Goal: Task Accomplishment & Management: Complete application form

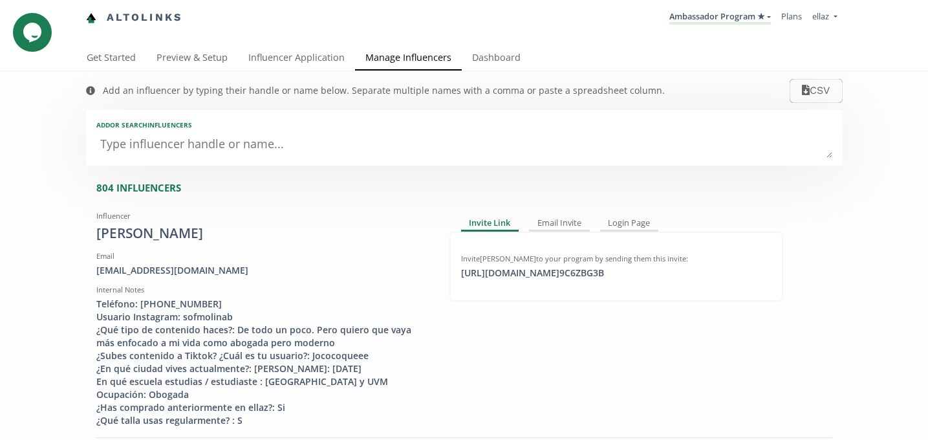
click at [269, 151] on textarea at bounding box center [464, 145] width 736 height 26
type textarea "ma"
type input "ma"
type input "MA"
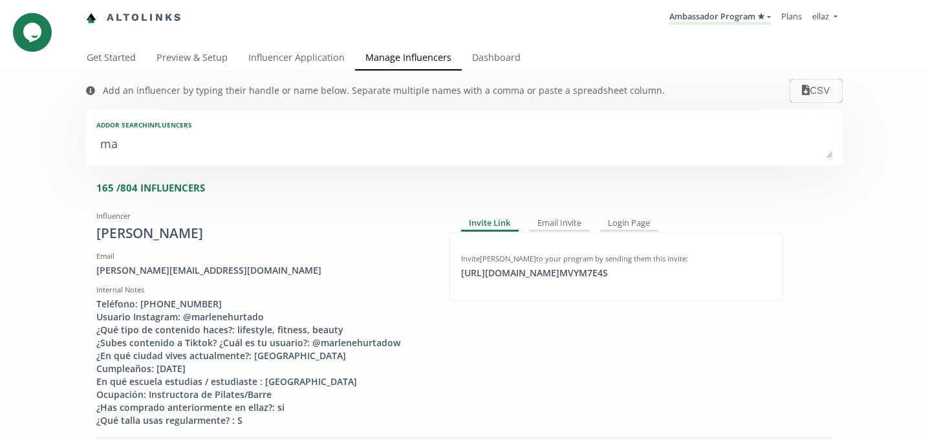
type textarea "mar"
type input "mar"
type input "MAR"
type textarea "mari"
type input "mari"
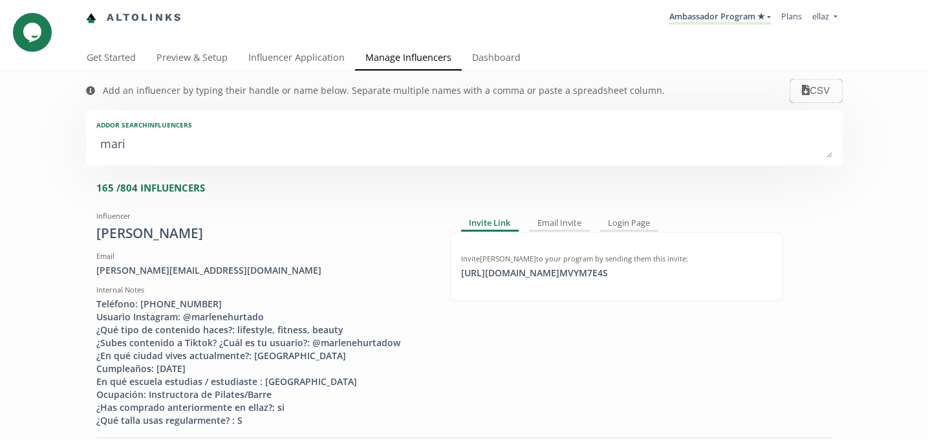
type input "MARI"
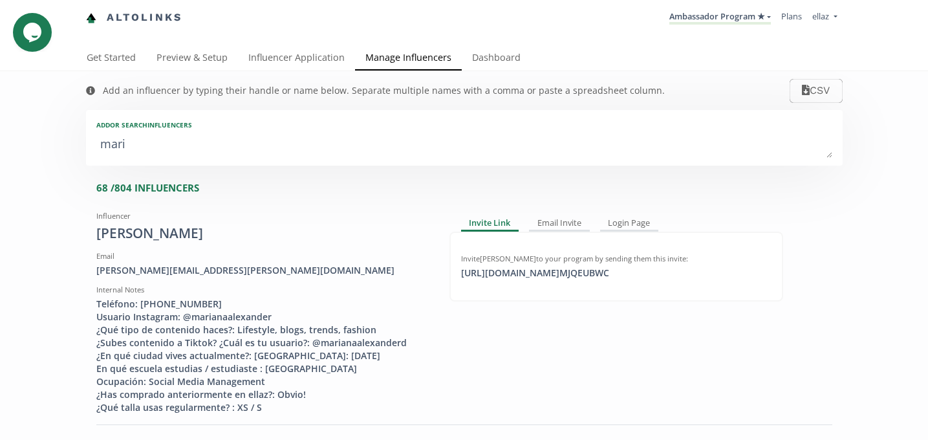
type textarea "maria"
type input "maria"
type input "MARIA"
type textarea "marian"
type input "marian"
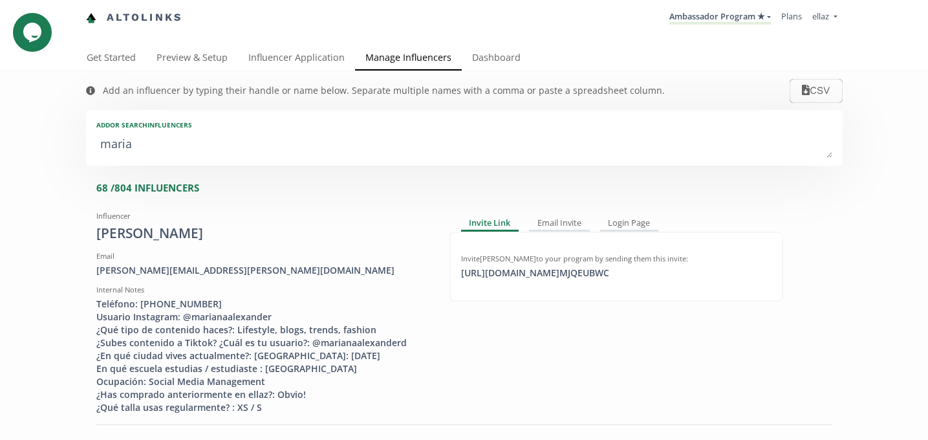
type input "MARIAN"
type textarea "mariana"
type input "mariana"
type input "MARIANA"
type textarea "mariana g"
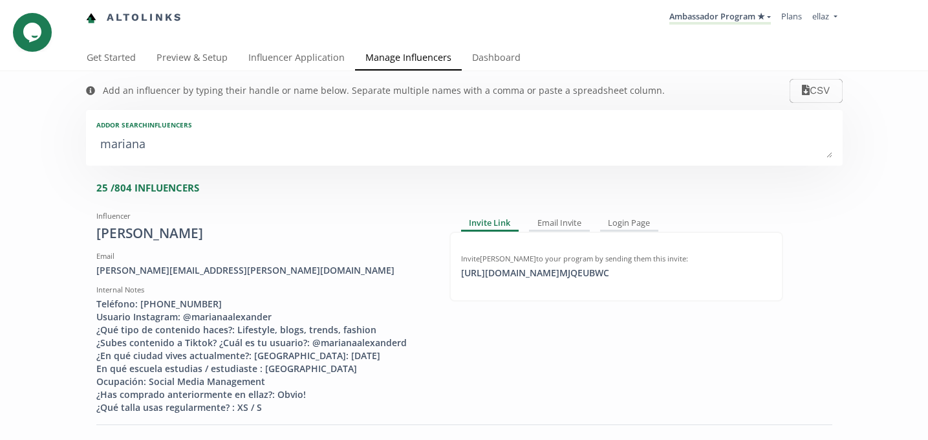
type input "mariana g"
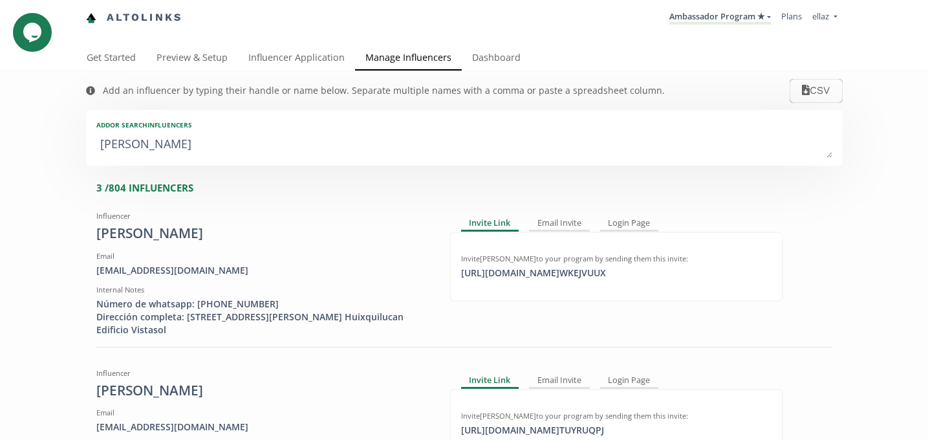
type textarea "mariana go"
type input "mariana go"
type textarea "mariana gon"
type input "mariana gon"
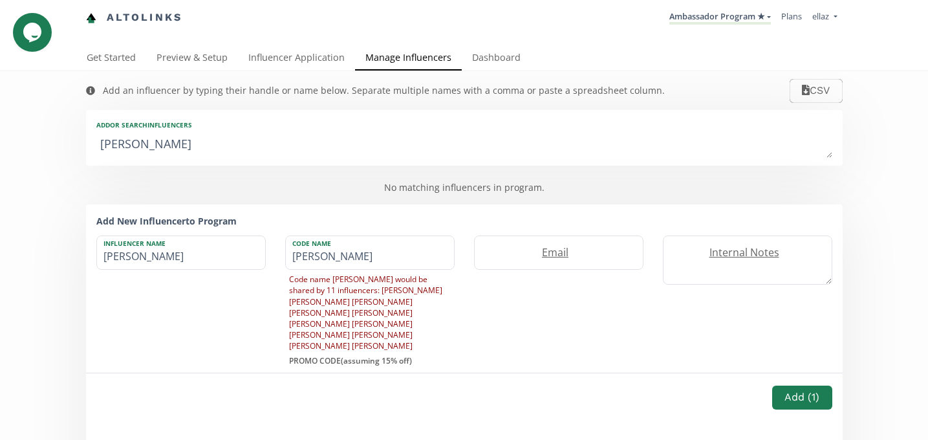
type textarea "mariana gonz"
type input "mariana gonz"
type textarea "mariana gon"
type input "mariana gon"
type textarea "mariana go"
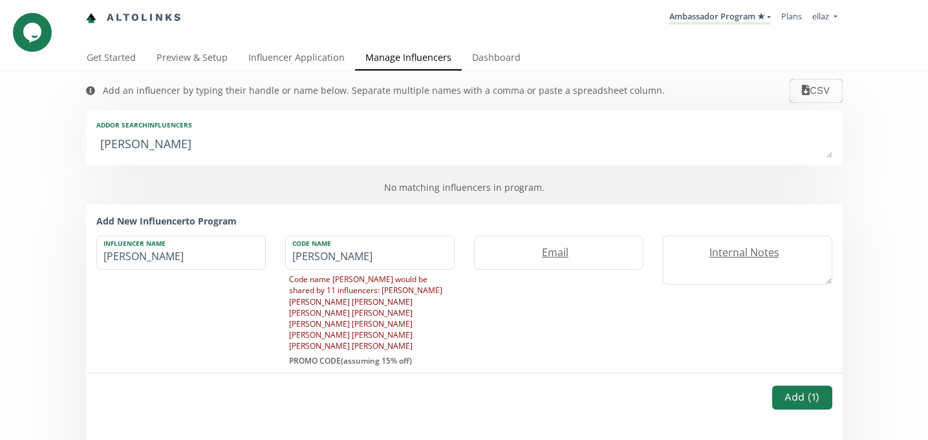
type input "mariana go"
type textarea "mariana g"
type input "mariana g"
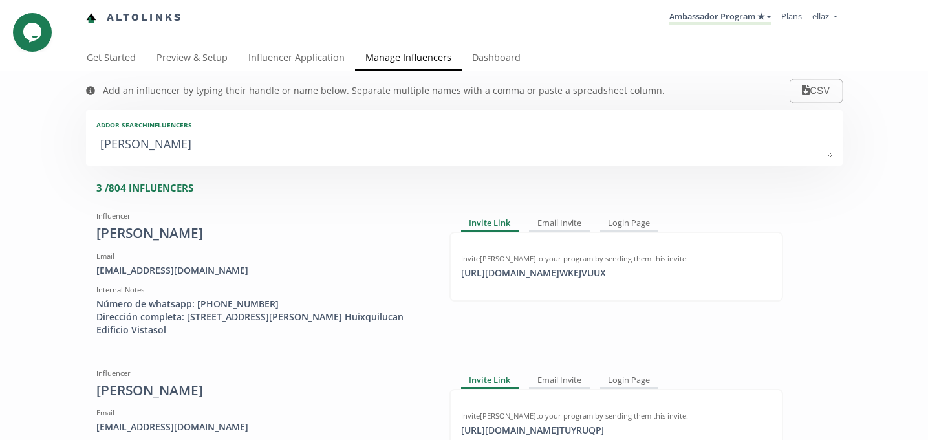
type textarea "mariana"
type input "mariana"
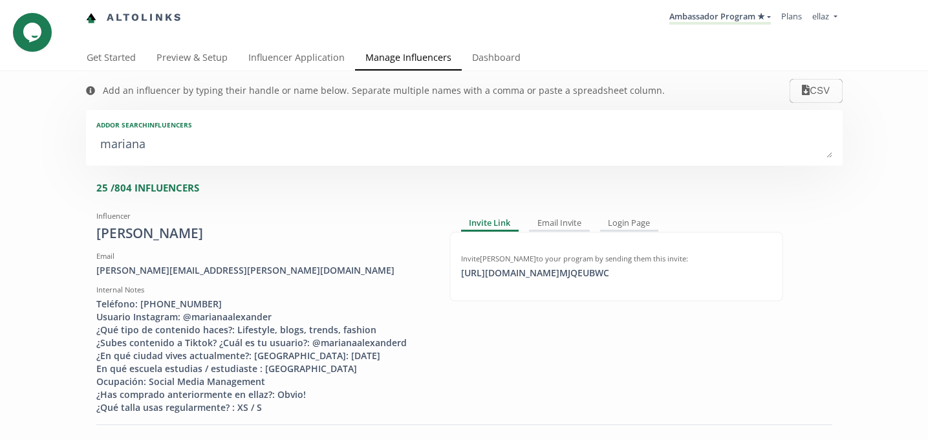
type textarea "mariana f"
type input "mariana f"
type textarea "mariana fe"
type input "mariana fe"
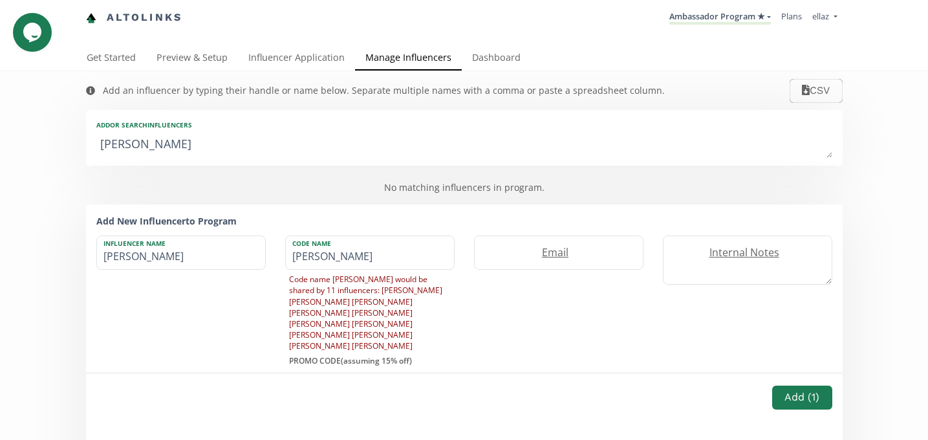
type textarea "mariana fer"
type input "mariana fer"
type textarea "mariana fe"
type input "mariana fe"
type textarea "mariana f"
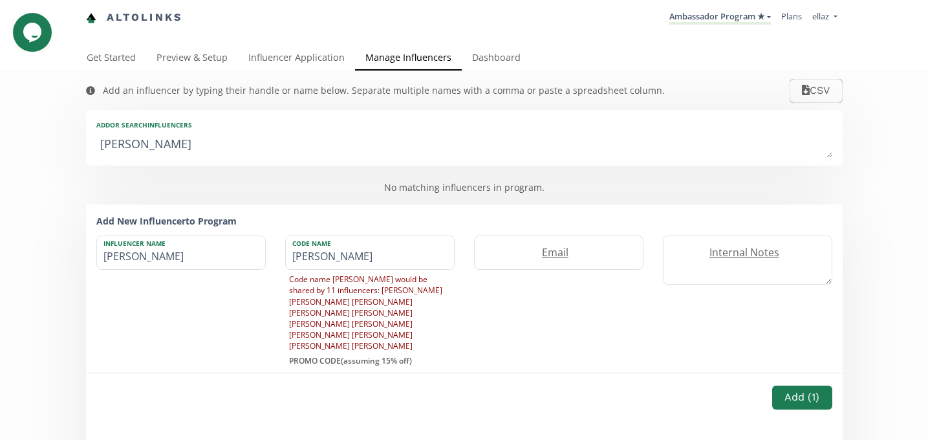
type input "mariana f"
type textarea "mariana"
type input "mariana"
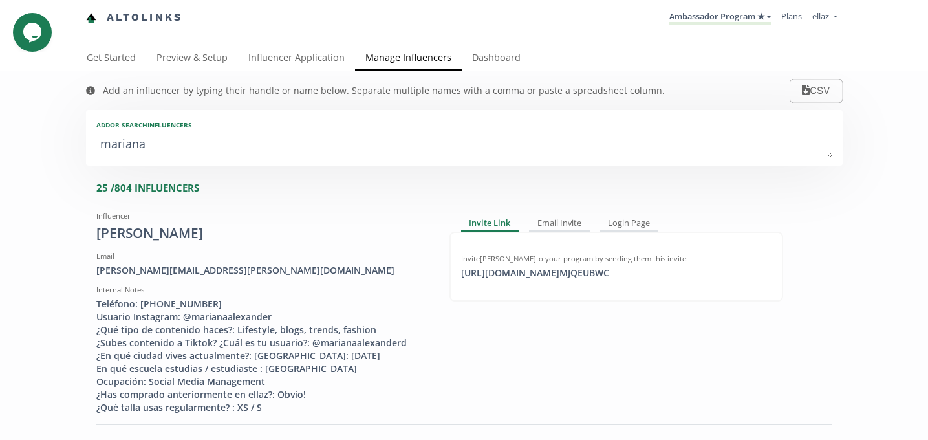
type textarea "mariana f"
type input "mariana f"
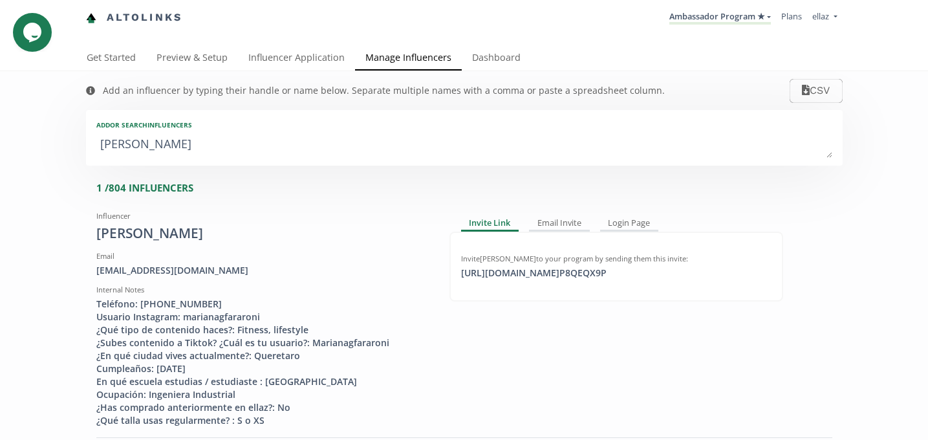
type textarea "mariana fa"
type input "mariana fa"
type textarea "mariana fa"
click at [170, 272] on div "marianagfararoni@gmai.com" at bounding box center [263, 270] width 334 height 13
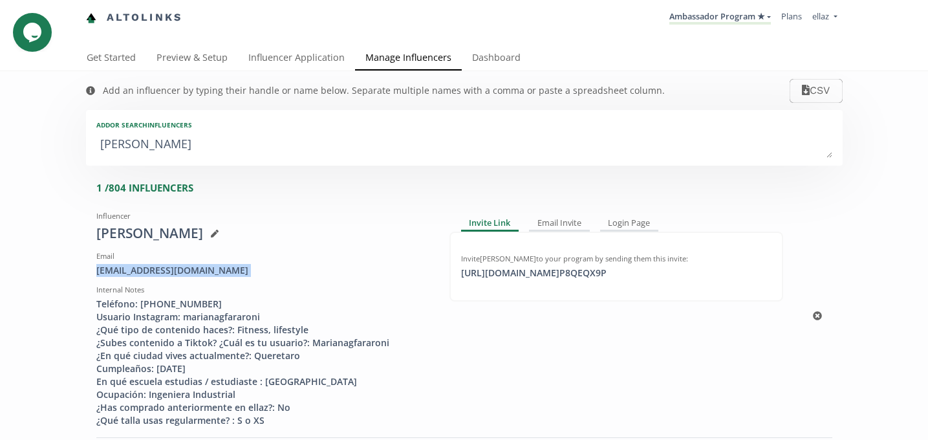
click at [170, 272] on div "marianagfararoni@gmai.com" at bounding box center [263, 270] width 334 height 13
copy div "marianagfararoni@gmai.com"
click at [218, 230] on icon at bounding box center [215, 234] width 8 height 8
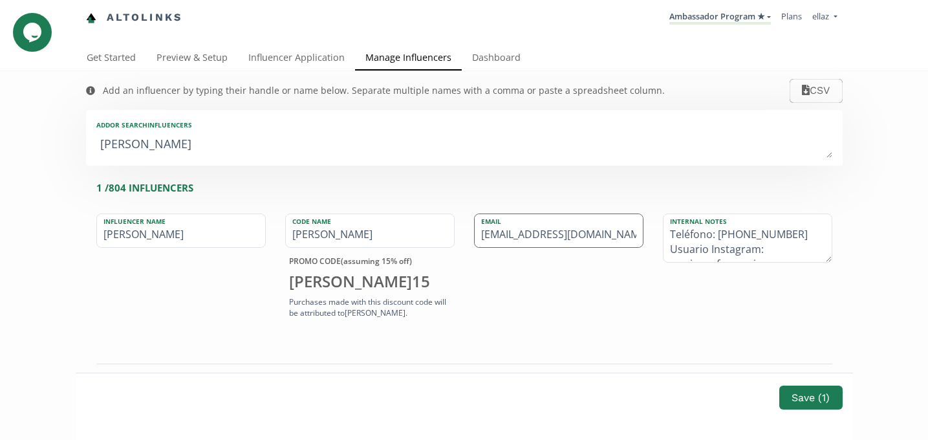
click at [598, 236] on input "marianagfararoni@gmai.com" at bounding box center [559, 230] width 168 height 33
type input "[EMAIL_ADDRESS][DOMAIN_NAME]"
click at [811, 393] on button "Save ( 1 )" at bounding box center [810, 398] width 67 height 28
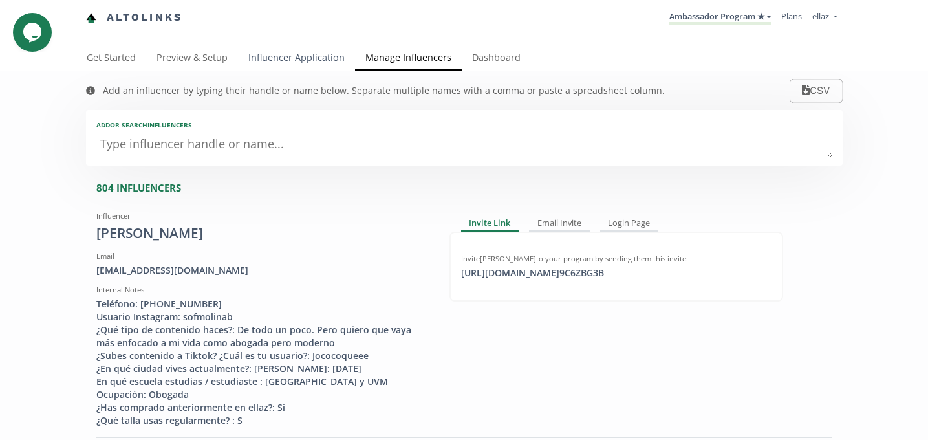
click at [265, 64] on link "Influencer Application" at bounding box center [296, 59] width 117 height 26
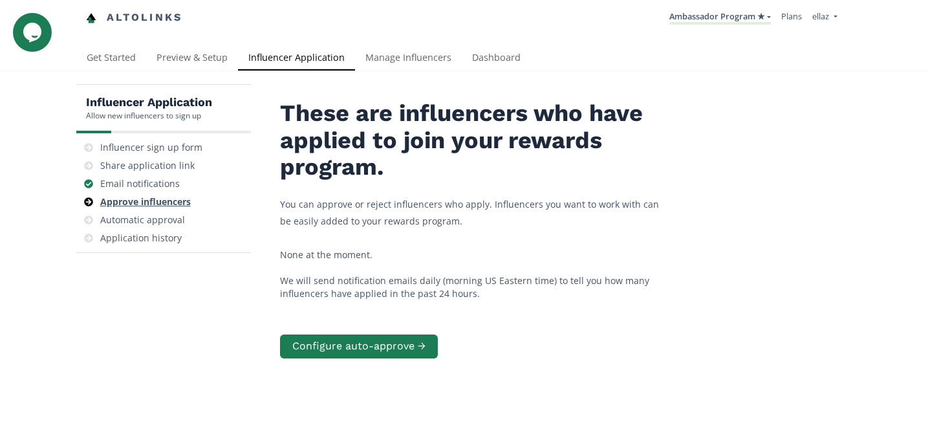
click at [165, 207] on div "Approve influencers" at bounding box center [145, 201] width 91 height 13
click at [162, 207] on div "Approve influencers" at bounding box center [145, 201] width 91 height 13
click at [126, 169] on div "Share application link" at bounding box center [147, 165] width 94 height 13
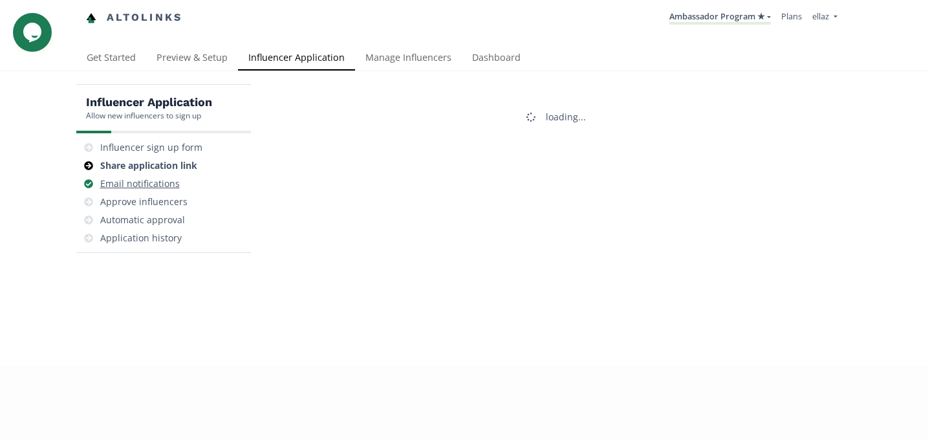
click at [137, 186] on div "Email notifications" at bounding box center [140, 183] width 80 height 13
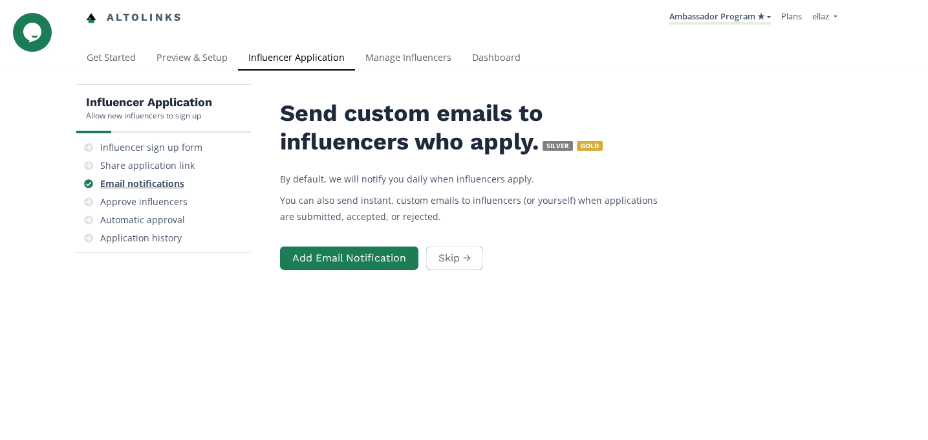
click at [140, 192] on div "Email notifications" at bounding box center [163, 184] width 164 height 18
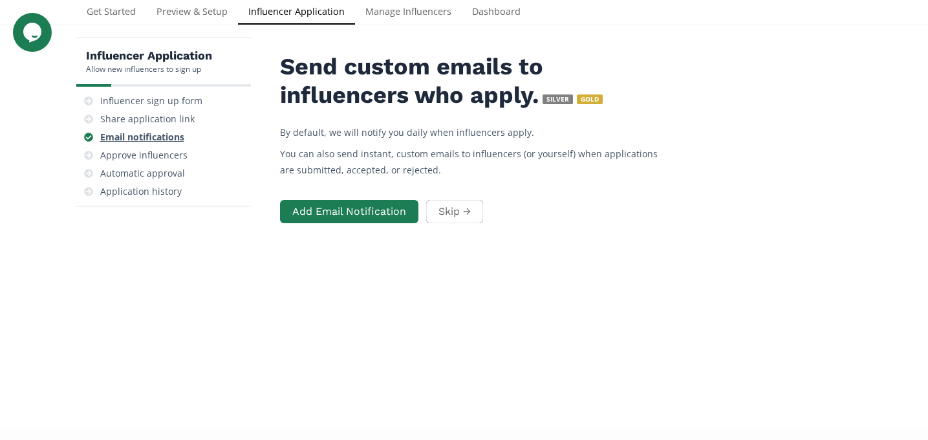
scroll to position [52, 0]
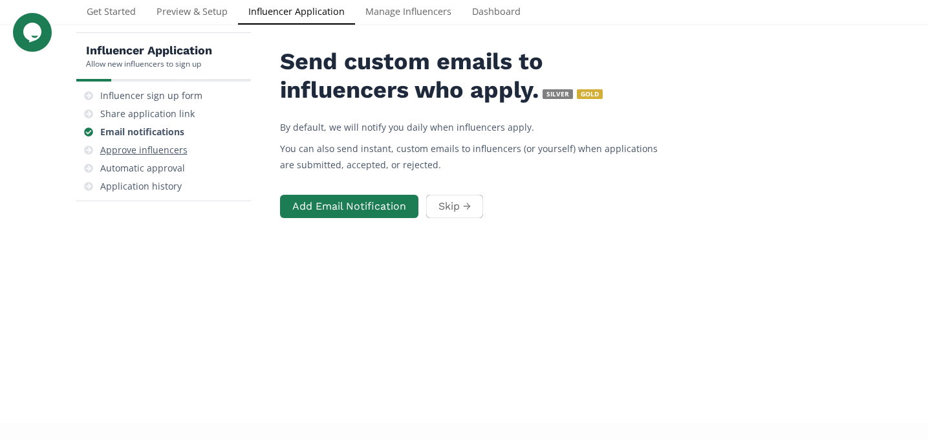
click at [140, 147] on div "Approve influencers" at bounding box center [143, 150] width 87 height 13
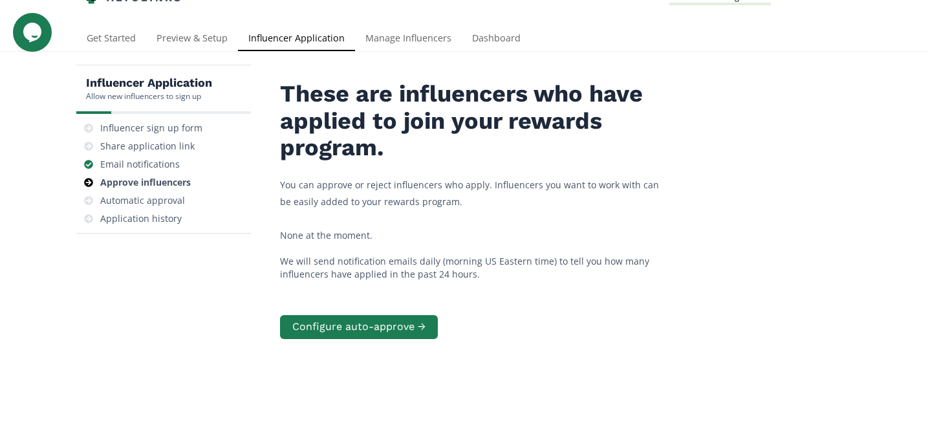
scroll to position [17, 0]
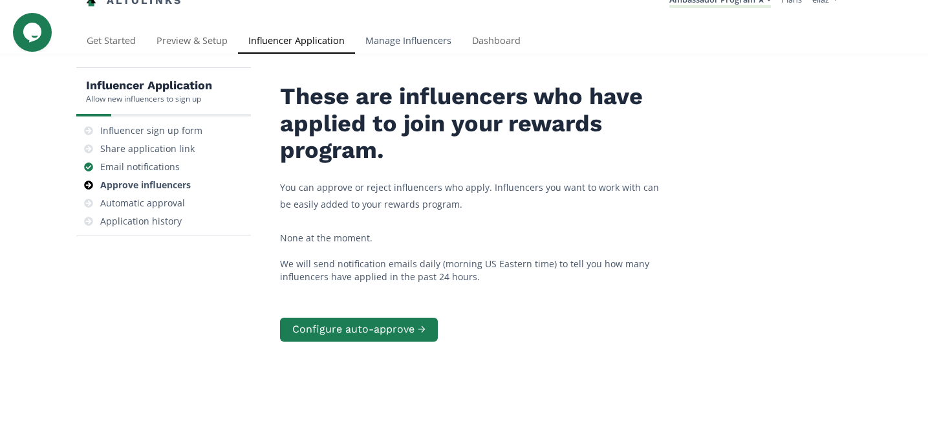
click at [389, 38] on link "Manage Influencers" at bounding box center [408, 42] width 107 height 26
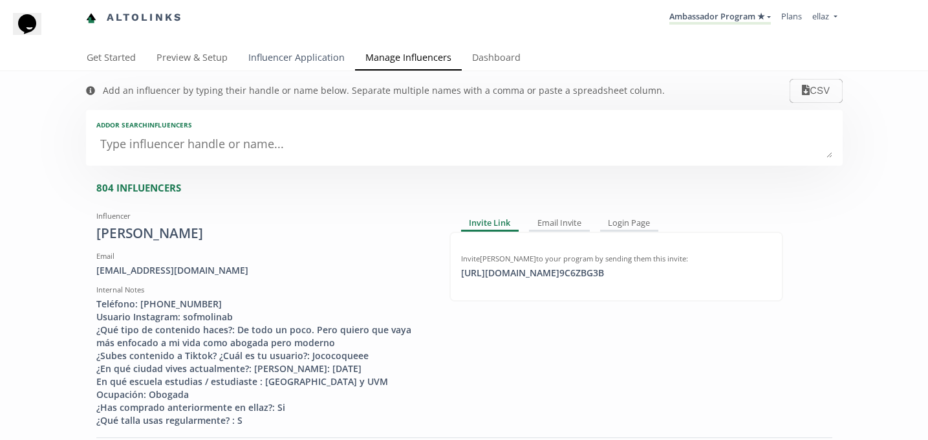
click at [285, 61] on link "Influencer Application" at bounding box center [296, 59] width 117 height 26
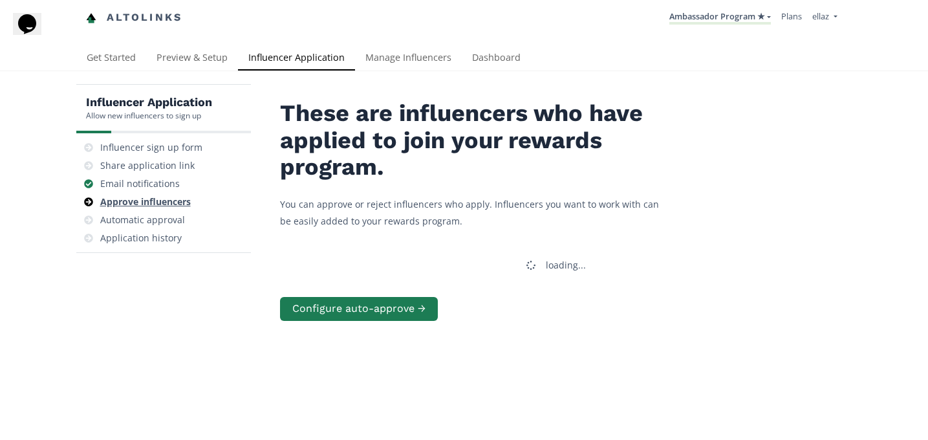
click at [162, 204] on div "Approve influencers" at bounding box center [145, 201] width 91 height 13
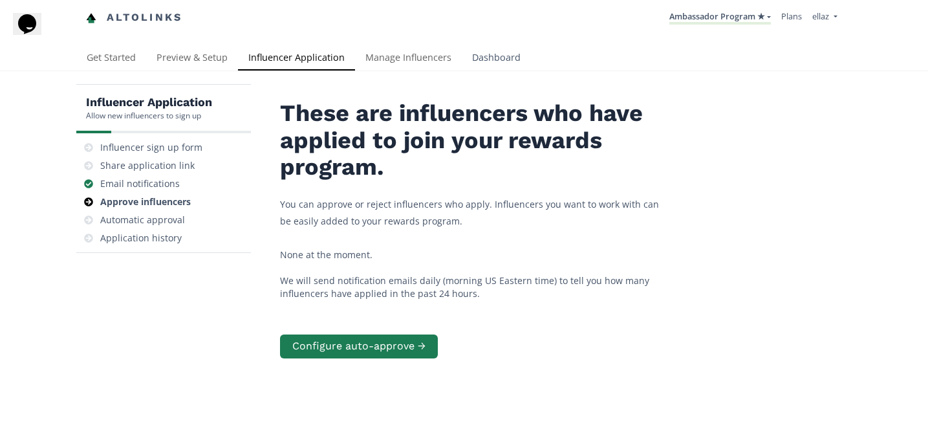
click at [495, 54] on link "Dashboard" at bounding box center [496, 59] width 69 height 26
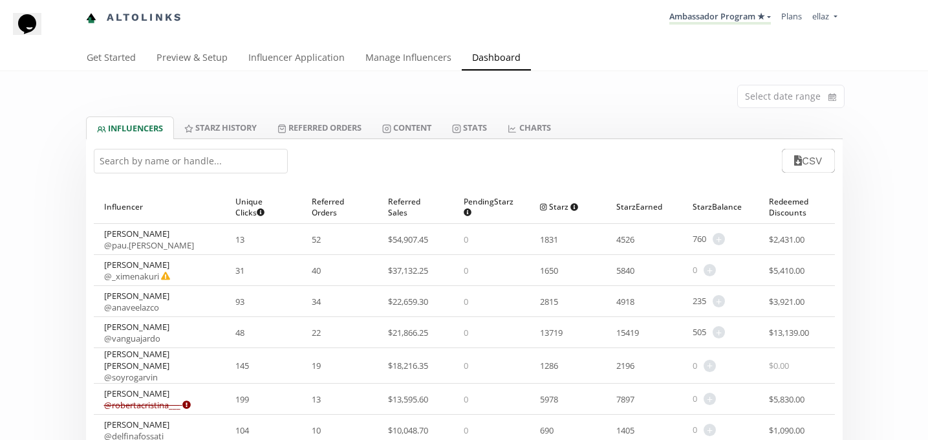
click at [495, 54] on link "Dashboard" at bounding box center [496, 59] width 69 height 26
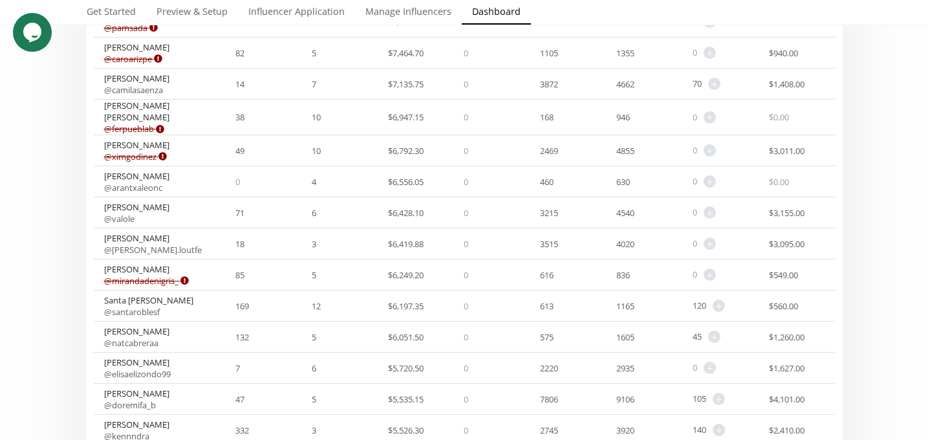
scroll to position [587, 0]
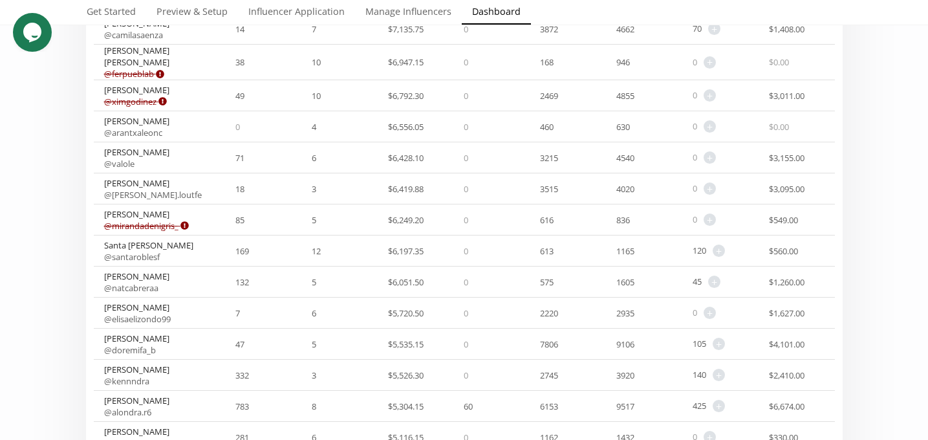
click at [157, 220] on link "@ mirandadenigris_ Expired or disconnected. Please ask influencer to reconnect." at bounding box center [146, 226] width 85 height 12
click at [171, 220] on link "@ mirandadenigris_ Expired or disconnected. Please ask influencer to reconnect." at bounding box center [146, 226] width 85 height 12
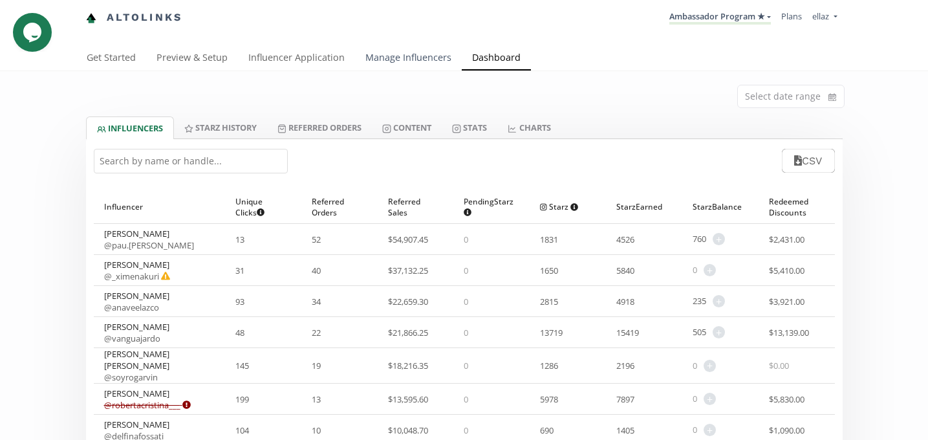
click at [411, 62] on link "Manage Influencers" at bounding box center [408, 59] width 107 height 26
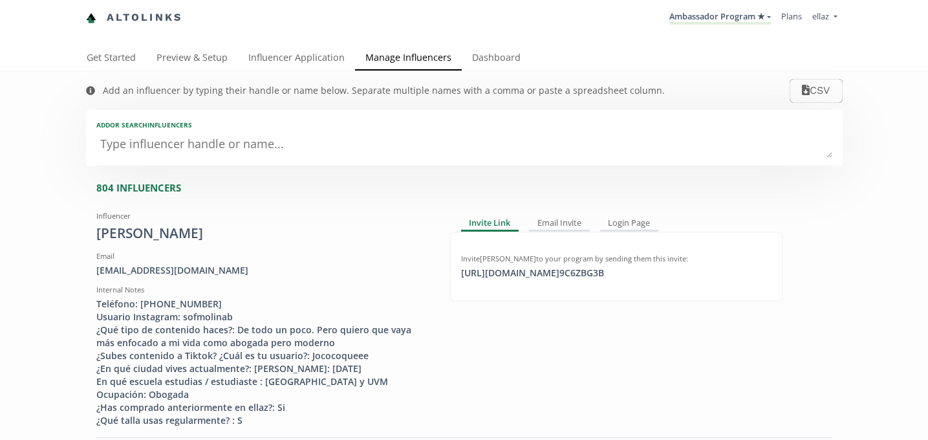
click at [208, 151] on textarea at bounding box center [464, 145] width 736 height 26
type textarea "mi"
type input "mi"
type input "MI"
type textarea "mic"
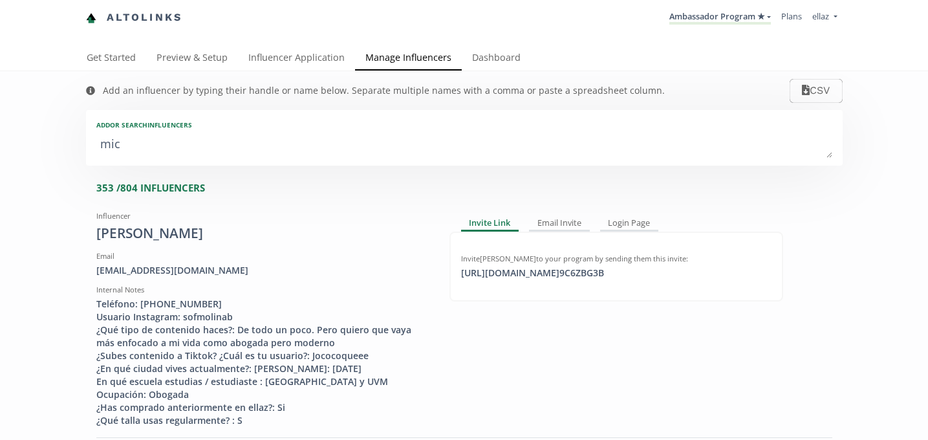
type input "mic"
type input "MIC"
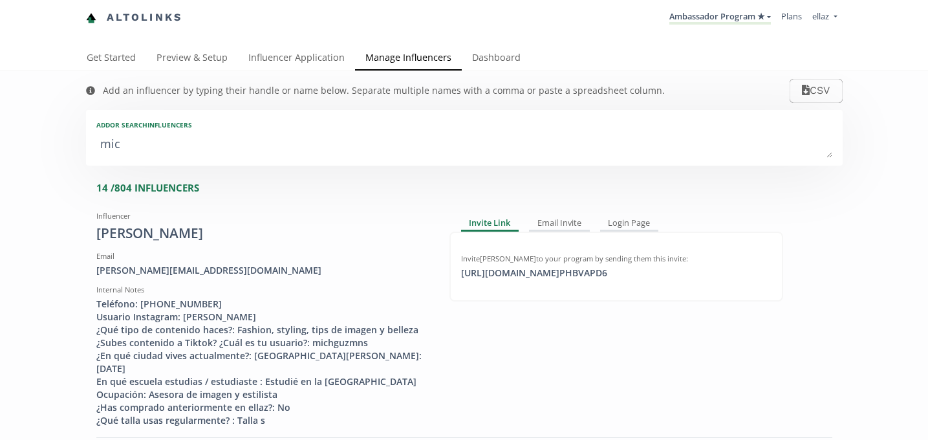
type textarea "mich"
type input "mich"
type input "MICH"
type textarea "miche"
type input "miche"
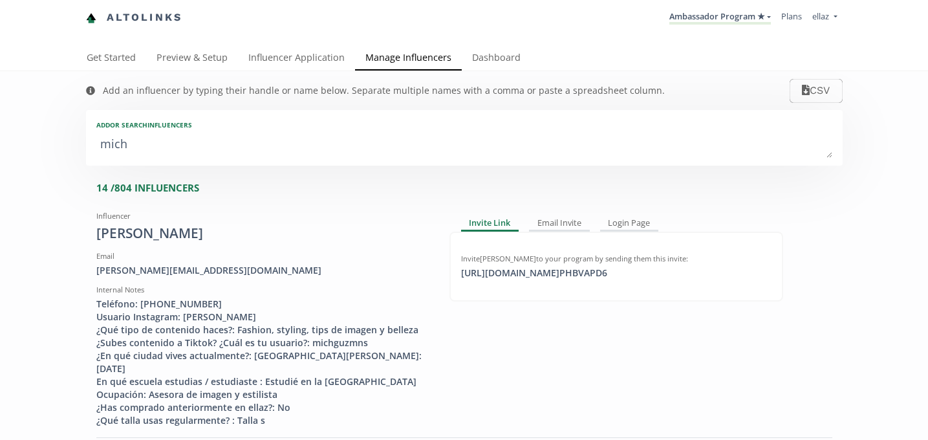
type input "MICHE"
type textarea "michel"
type input "michel"
type input "MICHEL"
type textarea "michell"
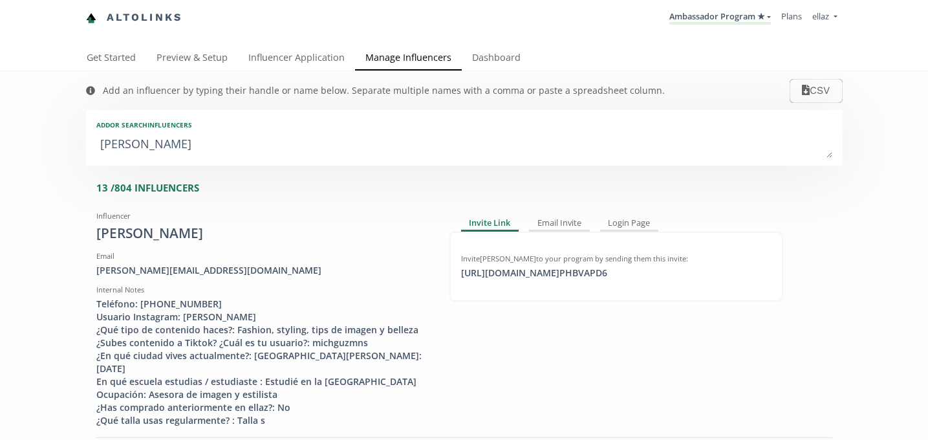
type input "michell"
type input "MICHELL"
type textarea "michelle"
type input "michelle"
type input "MICHELLE"
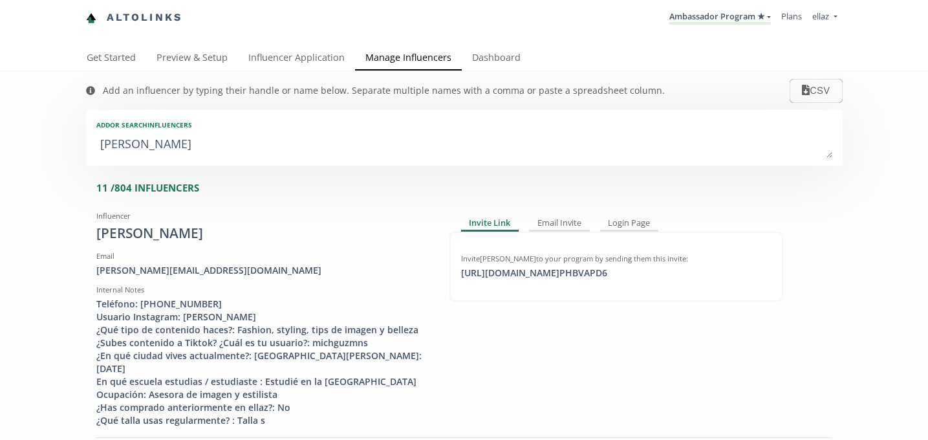
type textarea "michelle v"
type input "michelle v"
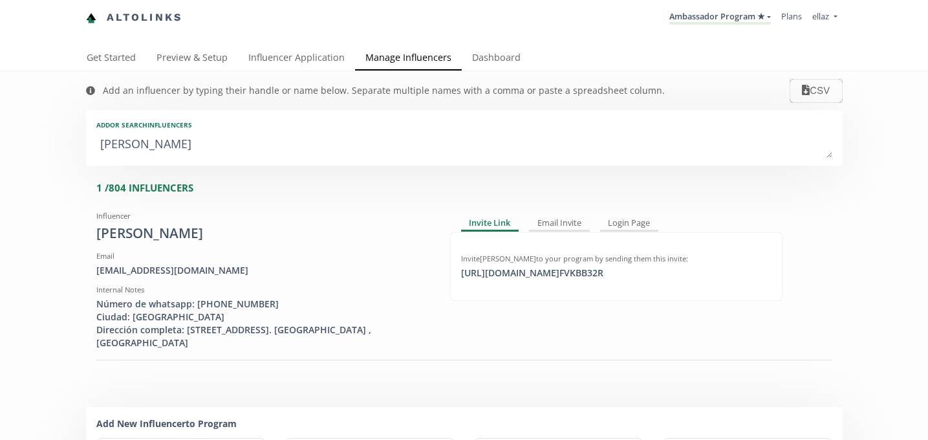
type textarea "michelle ve"
type input "michelle ve"
type textarea "michelle vel"
type input "michelle vel"
type textarea "michelle vel"
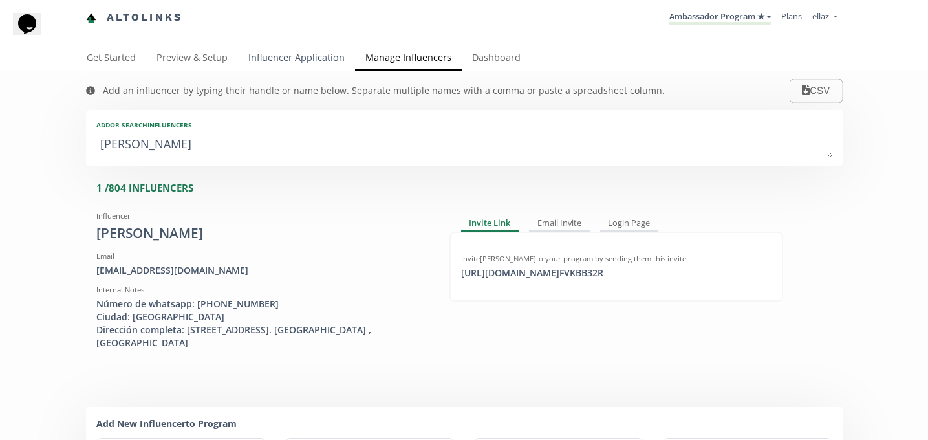
click at [285, 55] on link "Influencer Application" at bounding box center [296, 59] width 117 height 26
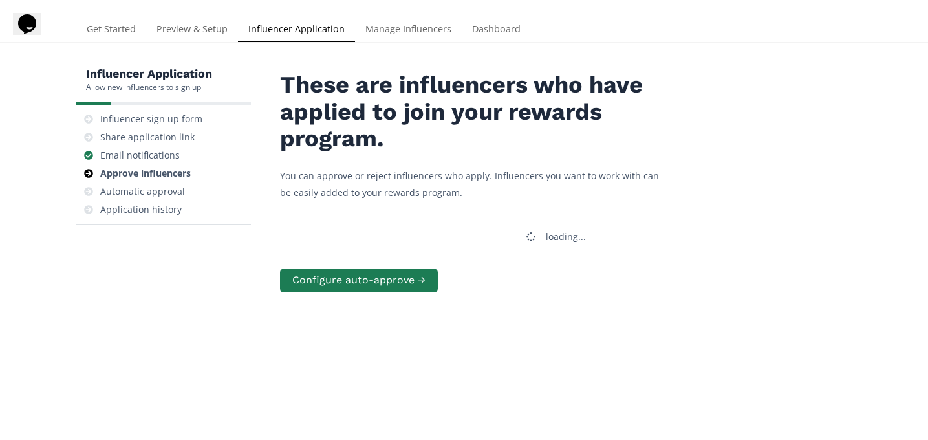
scroll to position [34, 0]
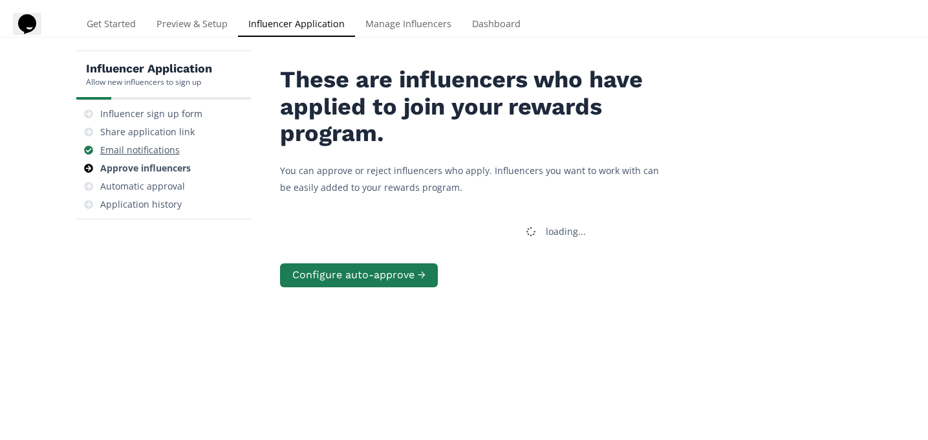
click at [146, 152] on div "Email notifications" at bounding box center [140, 150] width 80 height 13
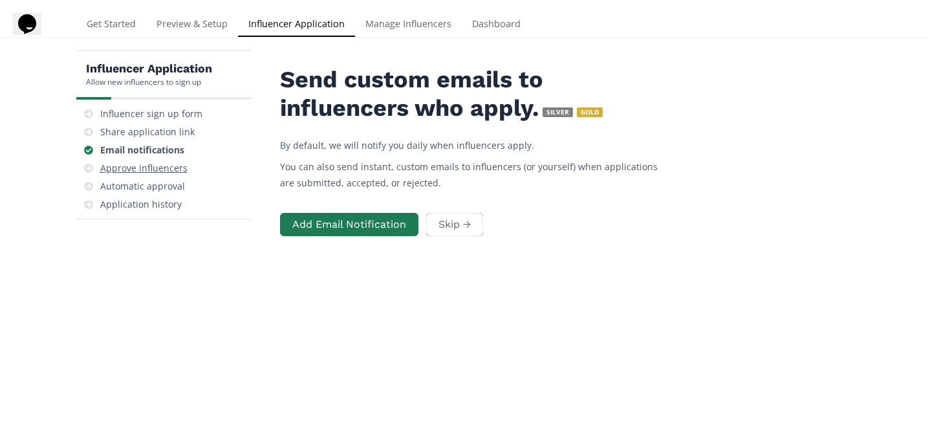
click at [160, 175] on div "Approve influencers" at bounding box center [143, 168] width 87 height 13
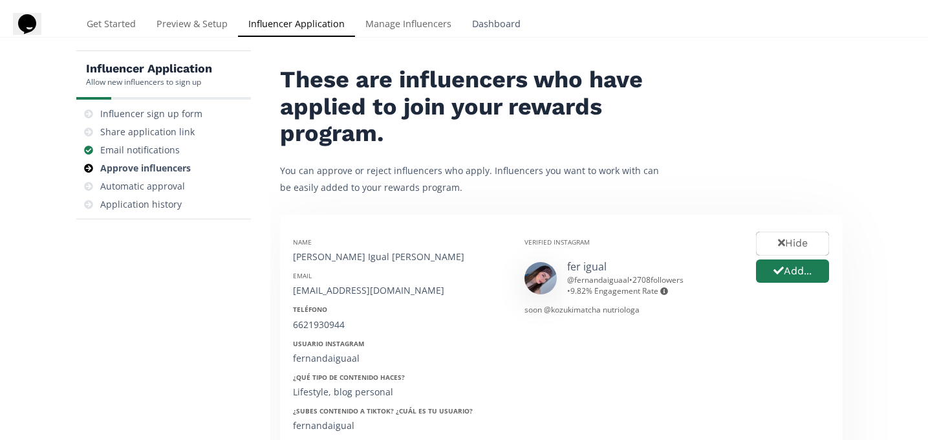
click at [507, 38] on link "Dashboard" at bounding box center [496, 25] width 69 height 26
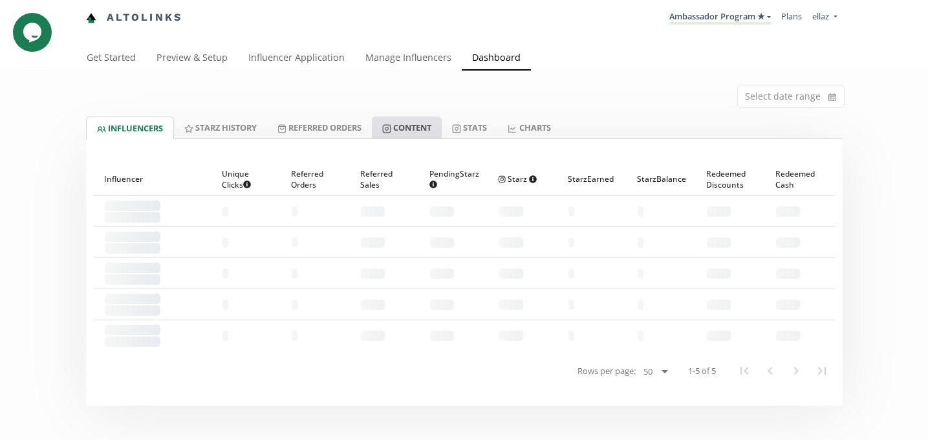
click at [438, 124] on link "Content" at bounding box center [407, 127] width 70 height 22
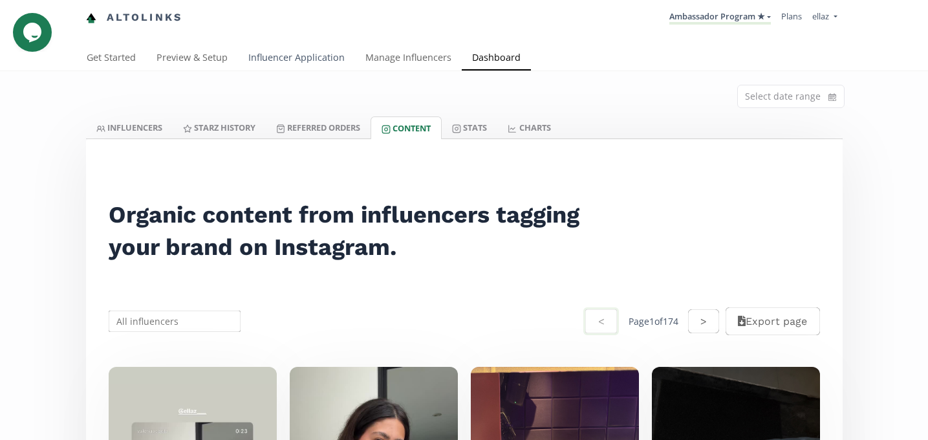
click at [258, 61] on link "Influencer Application" at bounding box center [296, 59] width 117 height 26
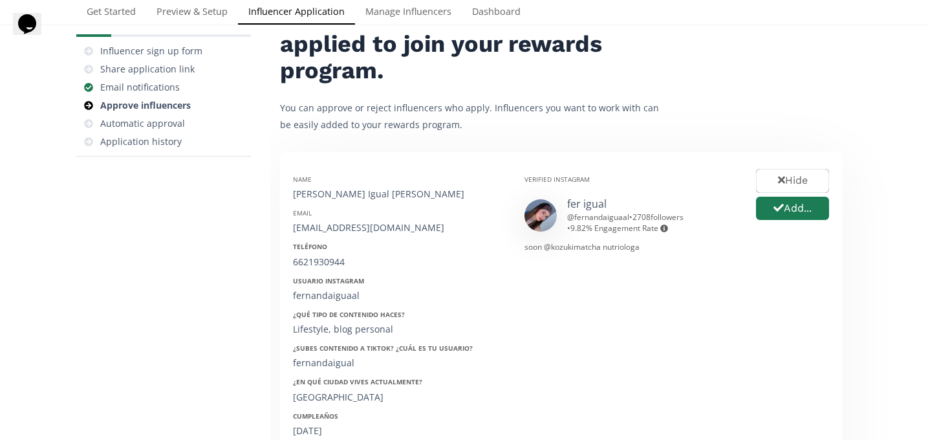
scroll to position [159, 0]
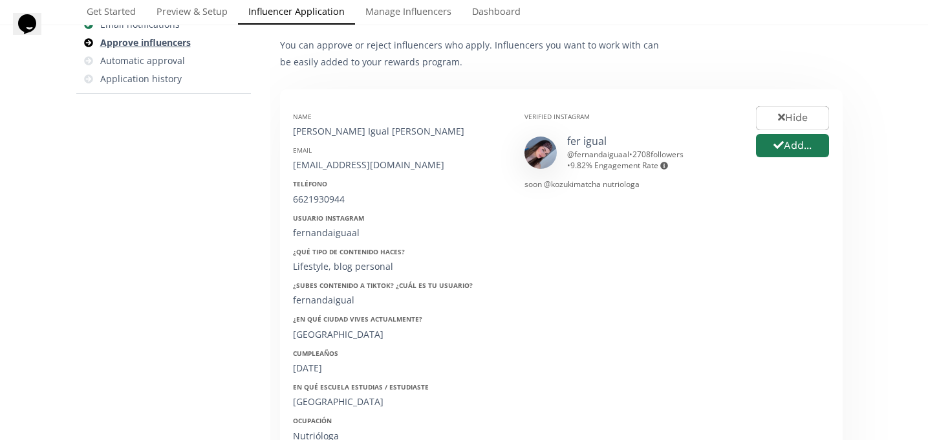
click at [142, 44] on div "Approve influencers" at bounding box center [145, 42] width 91 height 13
click at [148, 61] on div "Automatic approval" at bounding box center [142, 60] width 85 height 13
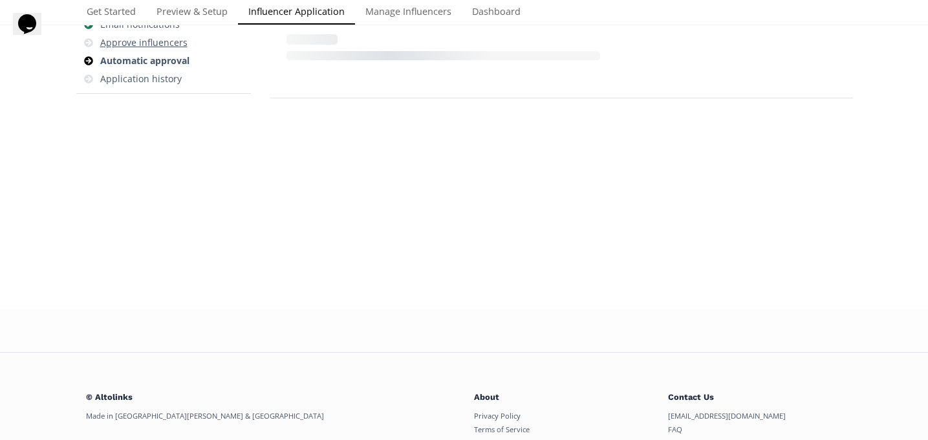
click at [154, 44] on div "Approve influencers" at bounding box center [143, 42] width 87 height 13
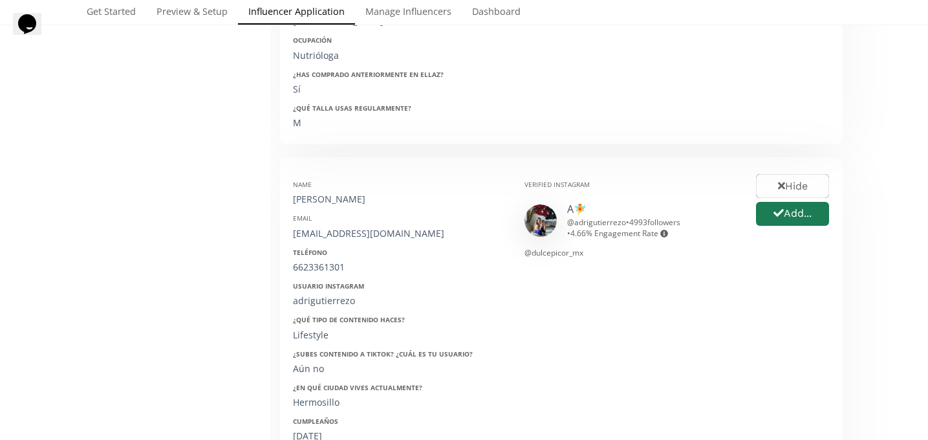
scroll to position [548, 0]
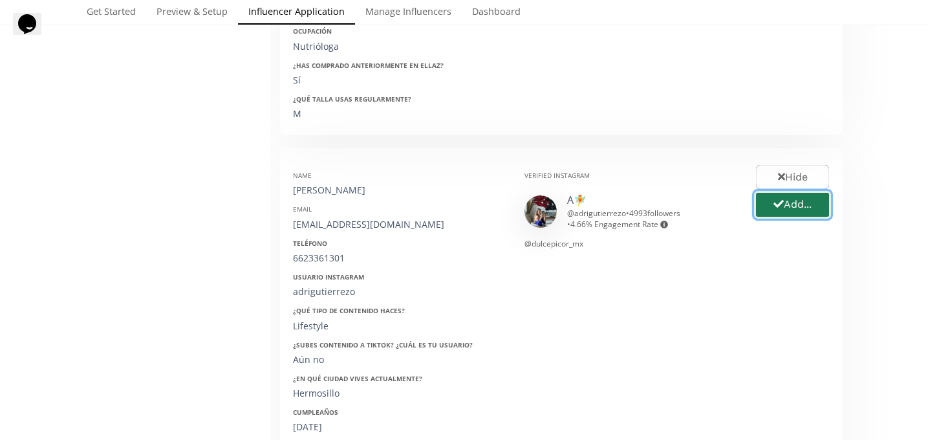
click at [819, 205] on button "Add..." at bounding box center [792, 205] width 77 height 28
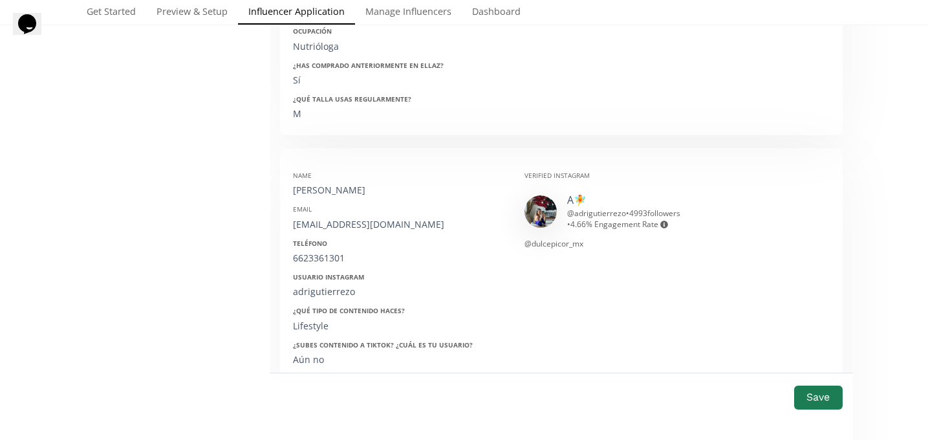
click at [336, 192] on div "Adriana Gutiérrez Othón" at bounding box center [399, 190] width 212 height 13
copy div "Adriana Gutiérrez Othón"
click at [323, 226] on div "adrigutierrez1201@gmail.com" at bounding box center [399, 224] width 212 height 13
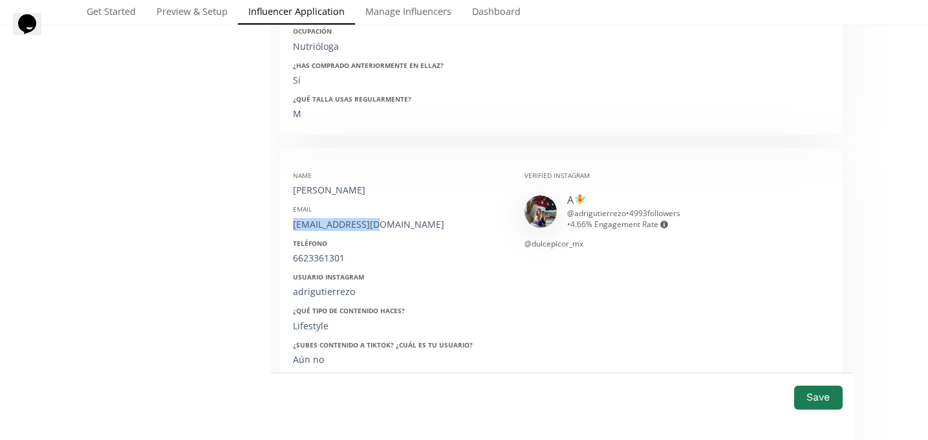
click at [323, 226] on div "adrigutierrez1201@gmail.com" at bounding box center [399, 224] width 212 height 13
copy div "adrigutierrez1201@gmail.com"
click at [318, 263] on div "6623361301" at bounding box center [399, 258] width 212 height 13
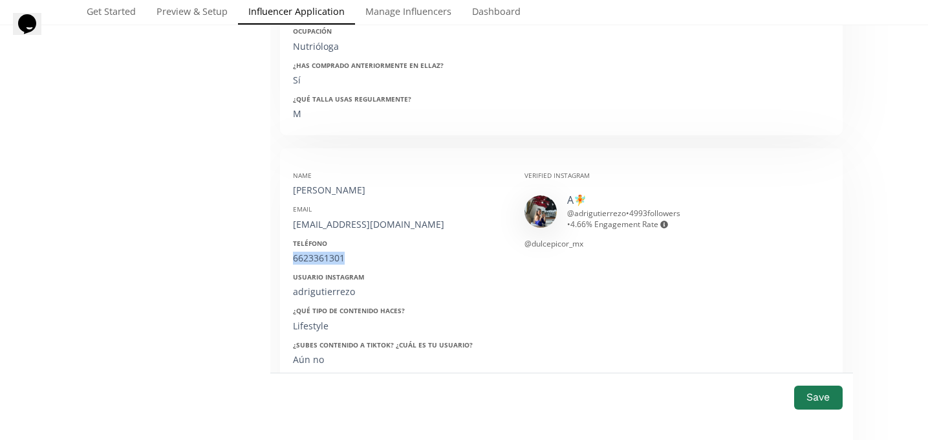
copy div "6623361301"
click at [314, 297] on div "adrigutierrezo" at bounding box center [399, 291] width 212 height 13
copy div "adrigutierrezo"
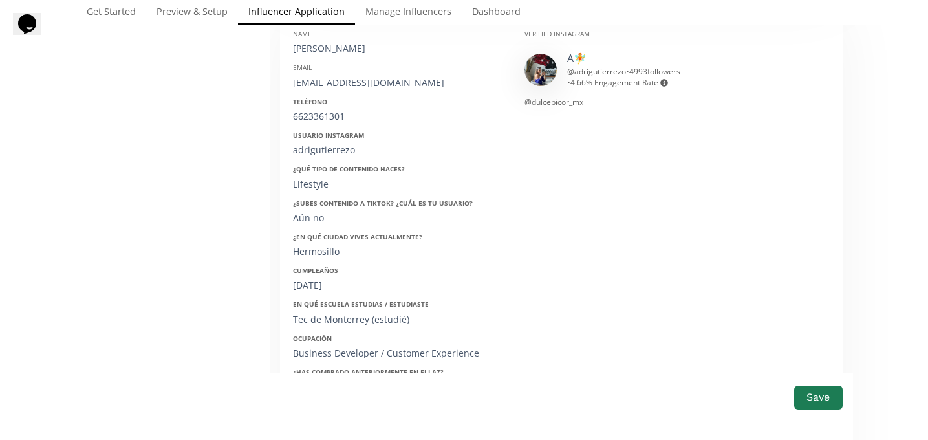
click at [329, 279] on div "12/01/2000" at bounding box center [399, 285] width 212 height 13
copy div "12/01/2000"
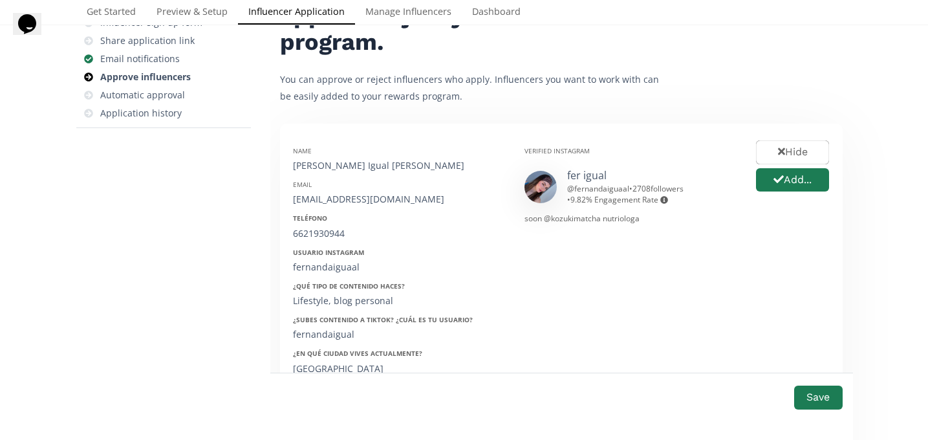
scroll to position [110, 0]
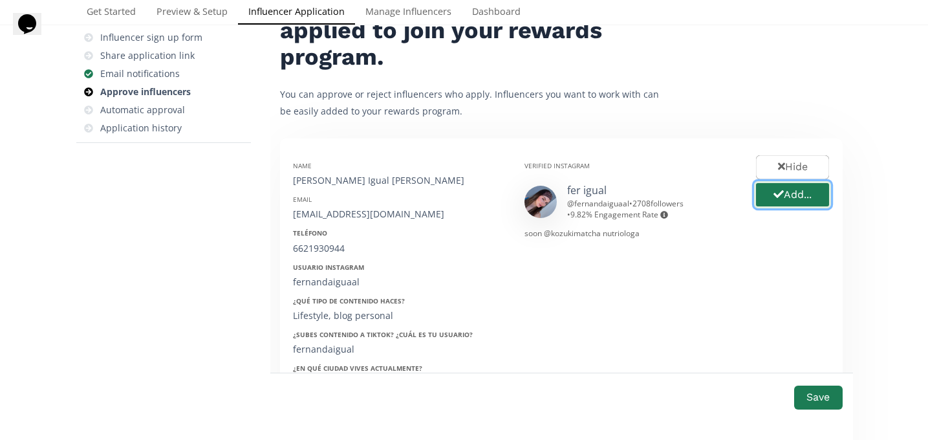
click at [792, 194] on button "Add..." at bounding box center [792, 195] width 77 height 28
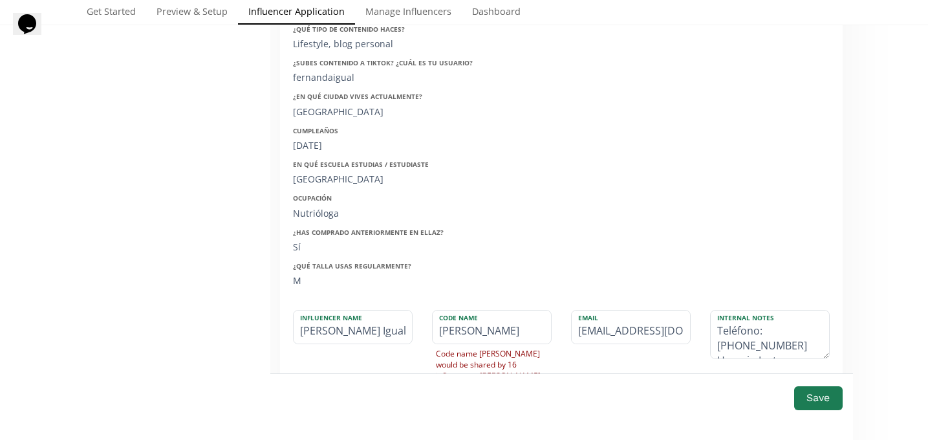
scroll to position [206, 0]
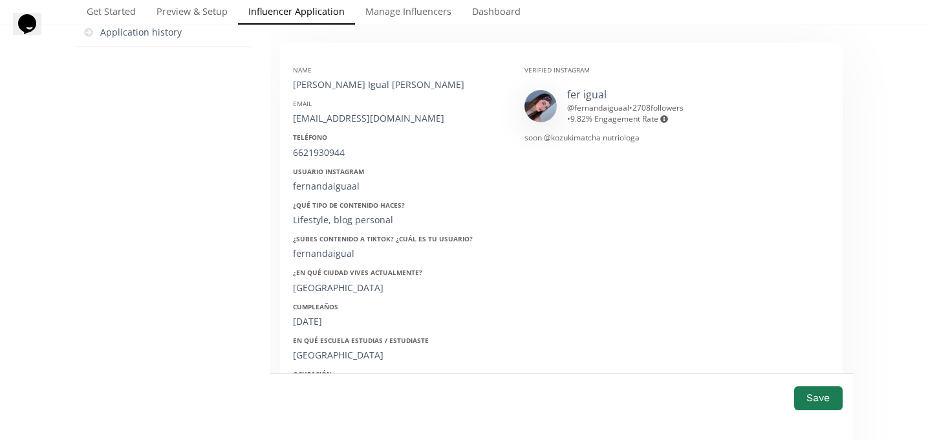
click at [337, 77] on div "Name Fernanda Igual Felix" at bounding box center [399, 78] width 212 height 26
click at [337, 78] on div "Name Fernanda Igual Felix" at bounding box center [399, 78] width 212 height 26
copy div "Fernanda Igual Felix"
click at [345, 125] on div "Name Fernanda Igual Felix Email ferigual2000@gmail.com Teléfono 6621930944 Usua…" at bounding box center [399, 260] width 232 height 409
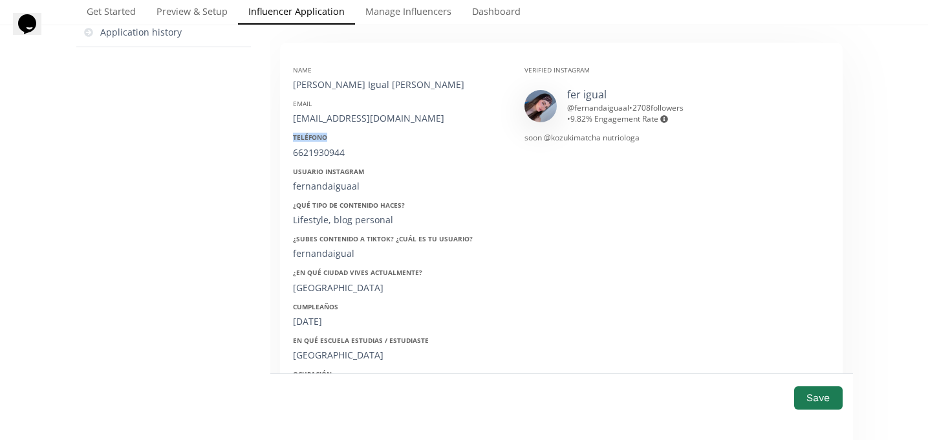
click at [345, 125] on div "Name Fernanda Igual Felix Email ferigual2000@gmail.com Teléfono 6621930944 Usua…" at bounding box center [399, 260] width 232 height 409
click at [336, 120] on div "ferigual2000@gmail.com" at bounding box center [399, 118] width 212 height 13
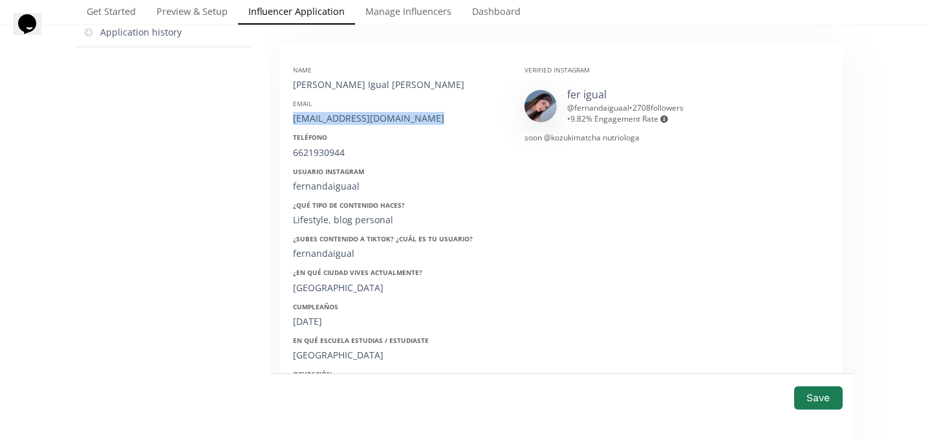
copy div "ferigual2000@gmail.com"
click at [306, 157] on div "6621930944" at bounding box center [399, 152] width 212 height 13
copy div "6621930944"
click at [320, 246] on div "¿Subes contenido a Tiktok? ¿Cuál es tu usuario? fernandaigual" at bounding box center [399, 247] width 212 height 26
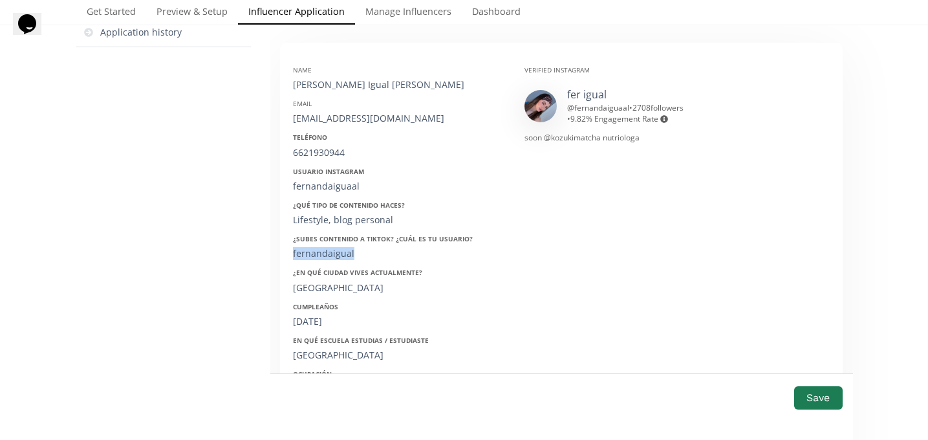
click at [320, 246] on div "¿Subes contenido a Tiktok? ¿Cuál es tu usuario? fernandaigual" at bounding box center [399, 247] width 212 height 26
click at [319, 190] on div "fernandaiguaal" at bounding box center [399, 186] width 212 height 13
copy div "fernandaiguaal"
click at [318, 320] on div "31/08/2000" at bounding box center [399, 321] width 212 height 13
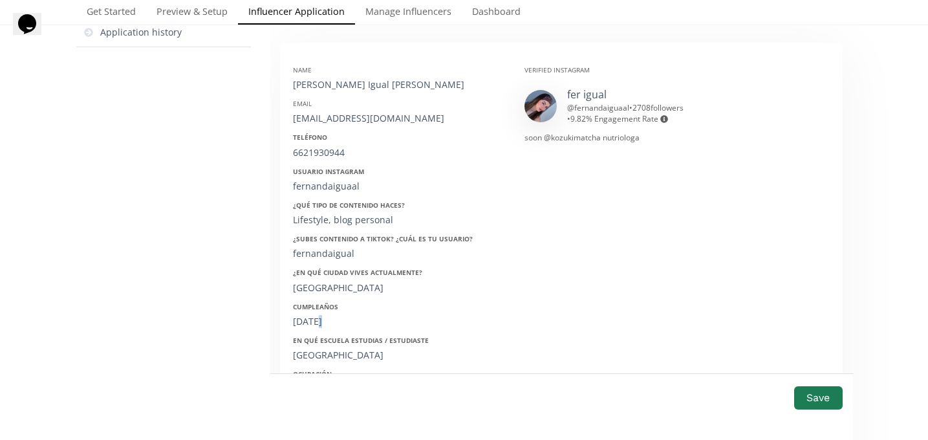
click at [318, 320] on div "31/08/2000" at bounding box center [399, 321] width 212 height 13
copy div "31/08/2000"
click at [821, 402] on button "Save" at bounding box center [818, 398] width 52 height 28
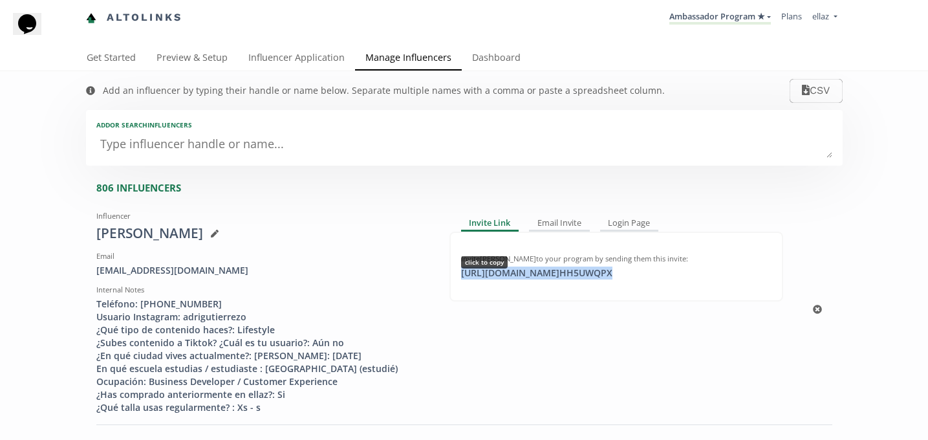
click at [548, 279] on div "[URL][DOMAIN_NAME] HH5UWQPX click to copy" at bounding box center [536, 272] width 167 height 13
click at [501, 277] on div "https://app.altolinks.com/invite/ HH5UWQPX copied" at bounding box center [536, 272] width 167 height 13
copy div "https://ap"
click at [269, 61] on link "Influencer Application" at bounding box center [296, 59] width 117 height 26
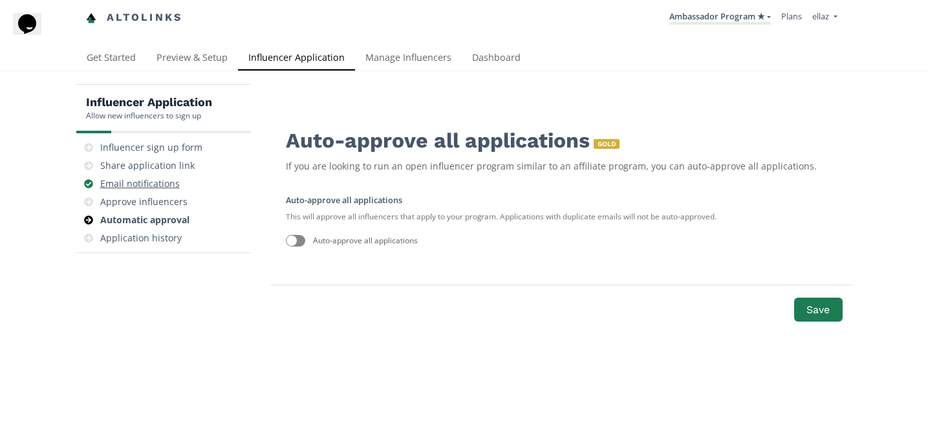
click at [167, 189] on div "Email notifications" at bounding box center [140, 183] width 80 height 13
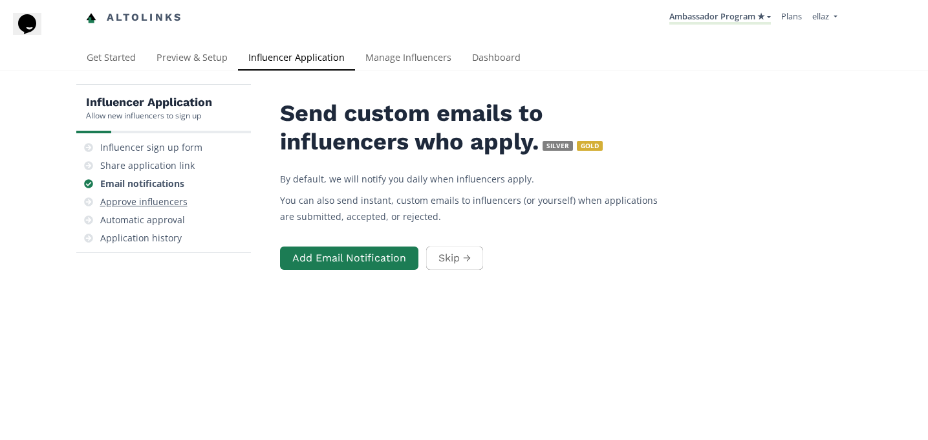
click at [157, 197] on div "Approve influencers" at bounding box center [143, 201] width 87 height 13
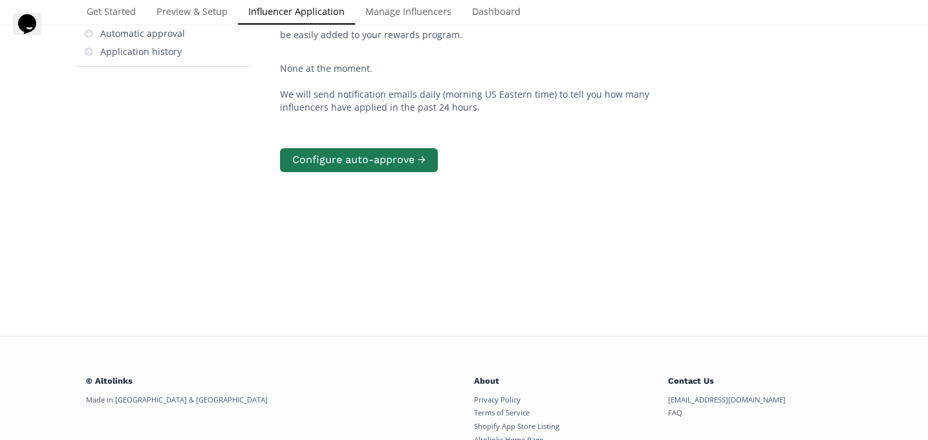
scroll to position [199, 0]
